Goal: Use online tool/utility: Utilize a website feature to perform a specific function

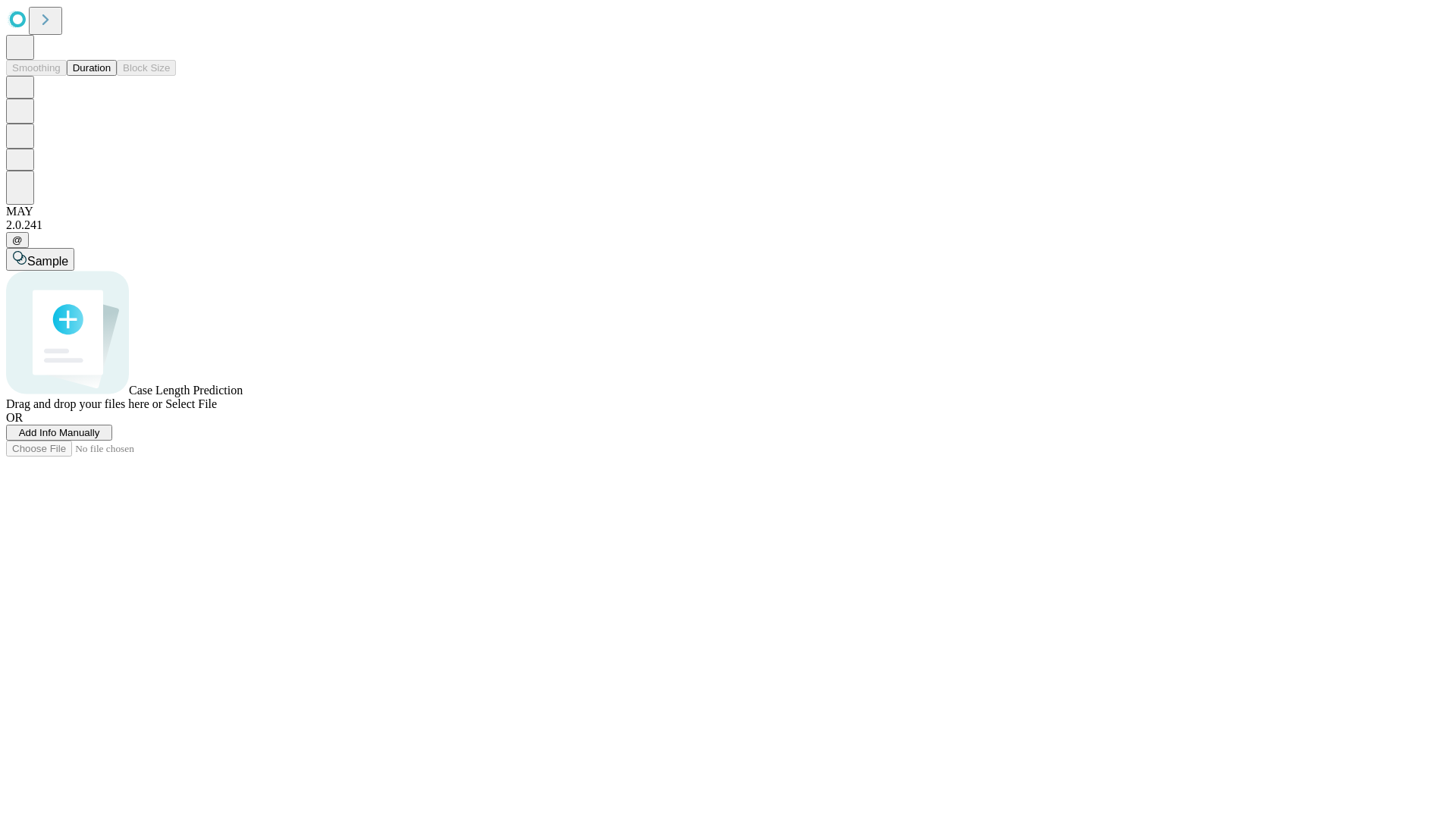
click at [111, 75] on button "Duration" at bounding box center [92, 68] width 50 height 16
click at [217, 410] on span "Select File" at bounding box center [191, 404] width 51 height 13
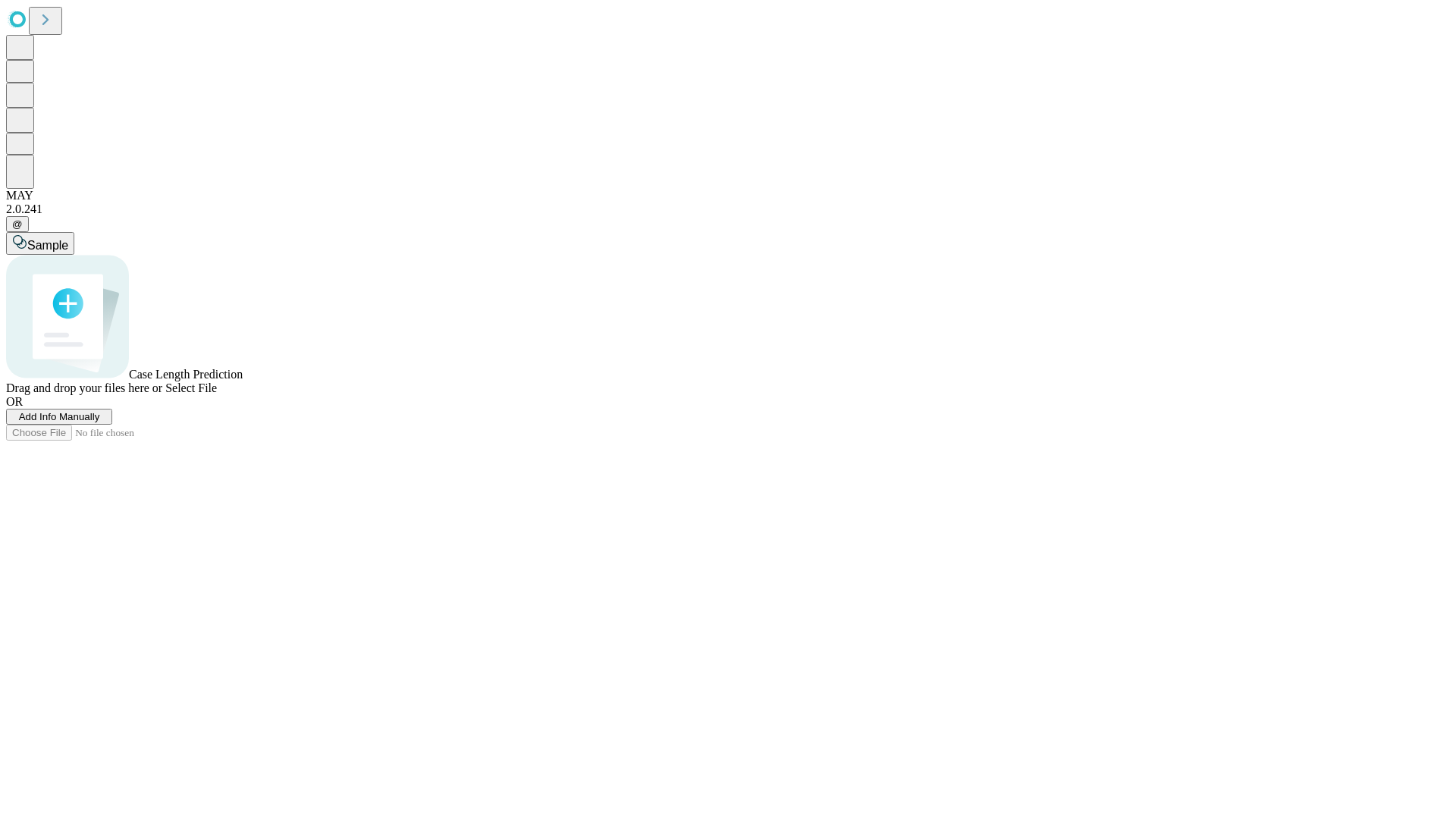
click at [217, 394] on span "Select File" at bounding box center [191, 387] width 51 height 13
